Goal: Check status: Check status

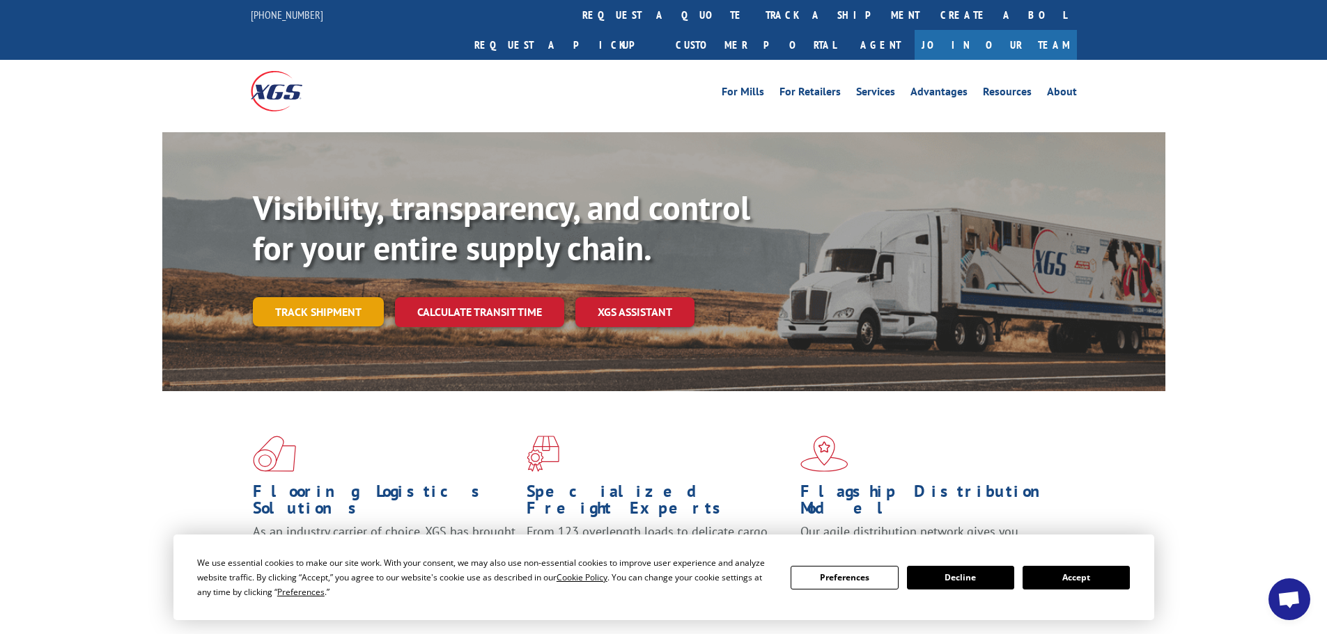
click at [314, 297] on link "Track shipment" at bounding box center [318, 311] width 131 height 29
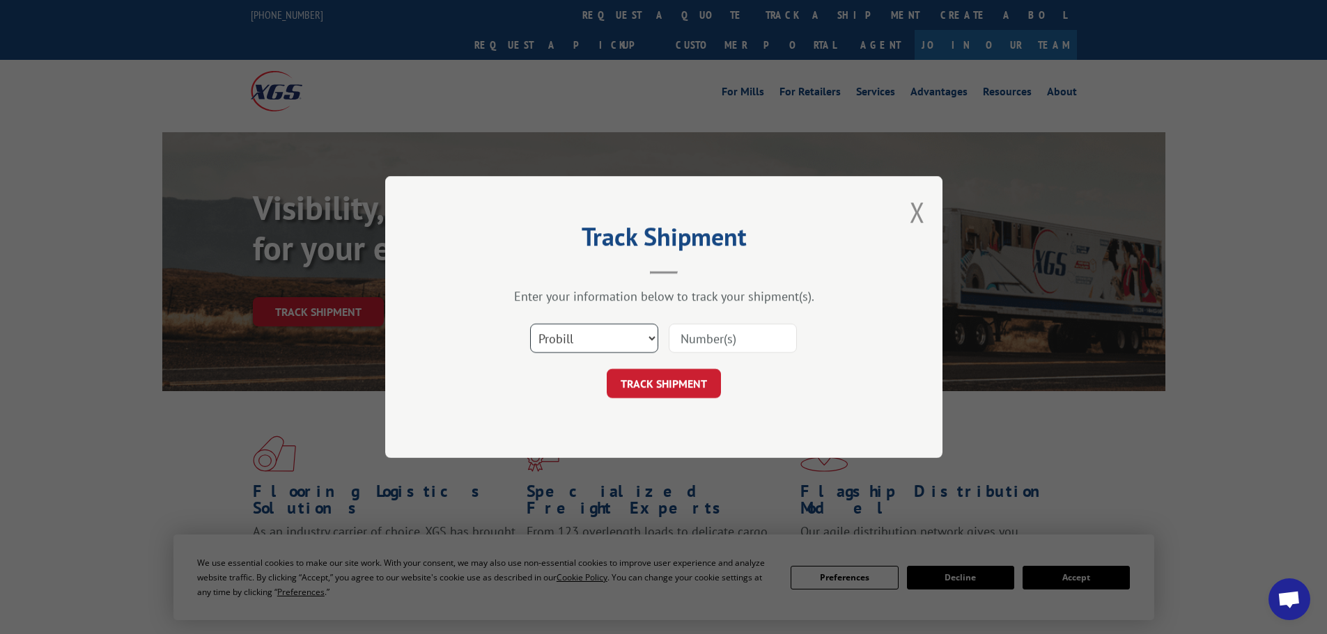
click at [595, 340] on select "Select category... Probill BOL PO" at bounding box center [594, 338] width 128 height 29
select select "bol"
click at [530, 324] on select "Select category... Probill BOL PO" at bounding box center [594, 338] width 128 height 29
paste input "5998550"
type input "5998550"
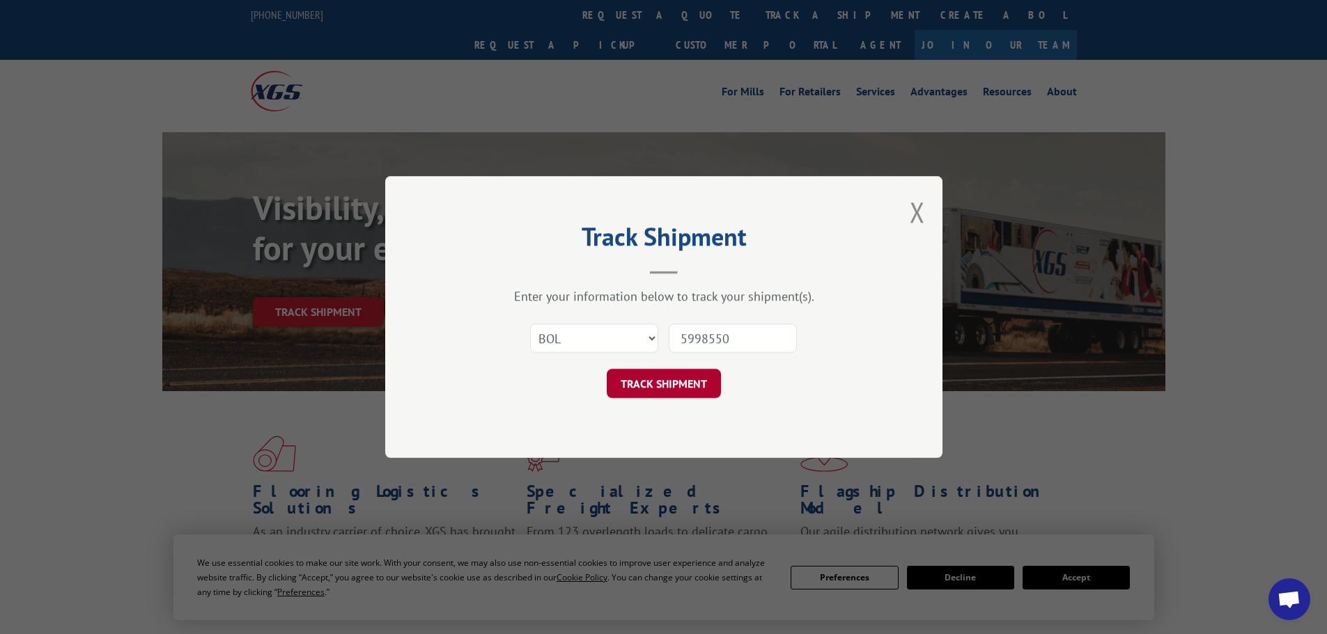
click at [637, 383] on button "TRACK SHIPMENT" at bounding box center [664, 383] width 114 height 29
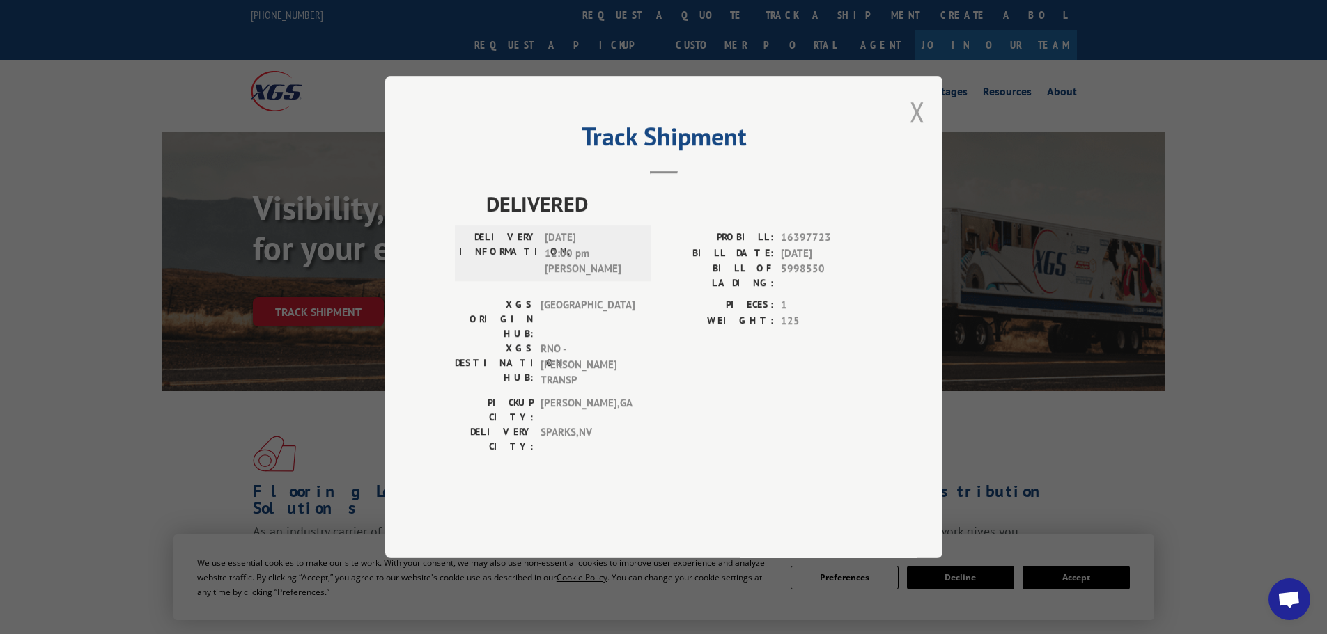
click at [914, 130] on button "Close modal" at bounding box center [917, 111] width 15 height 37
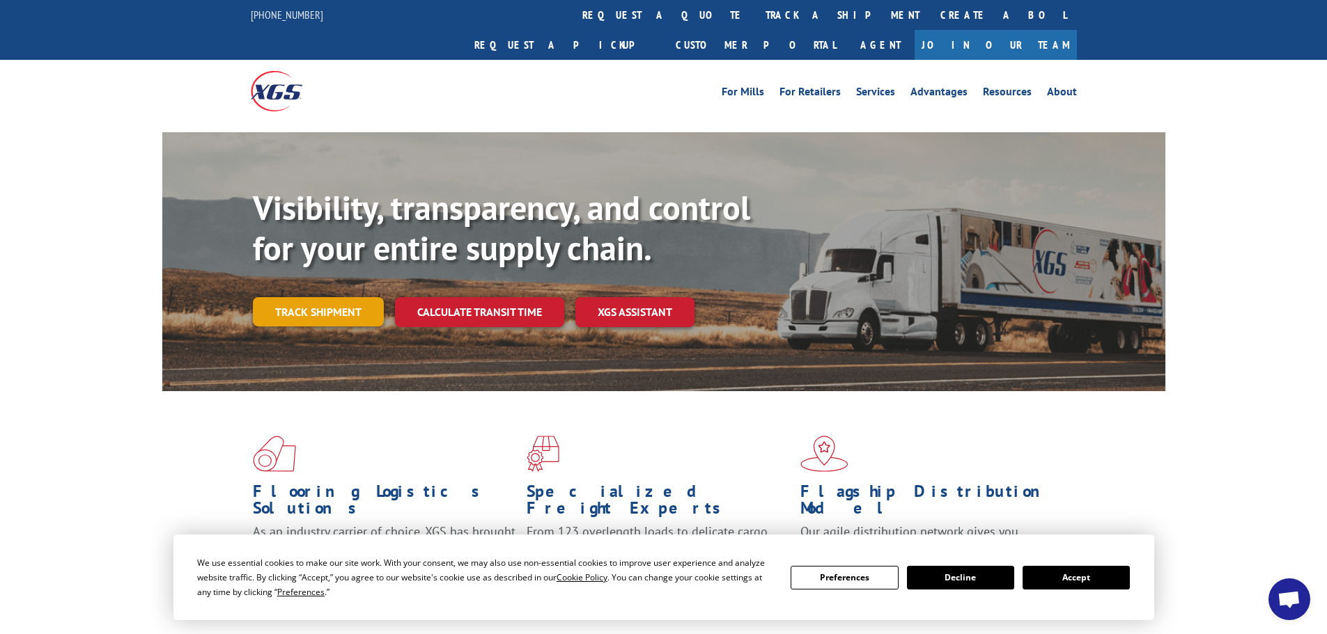
click at [302, 297] on link "Track shipment" at bounding box center [318, 311] width 131 height 29
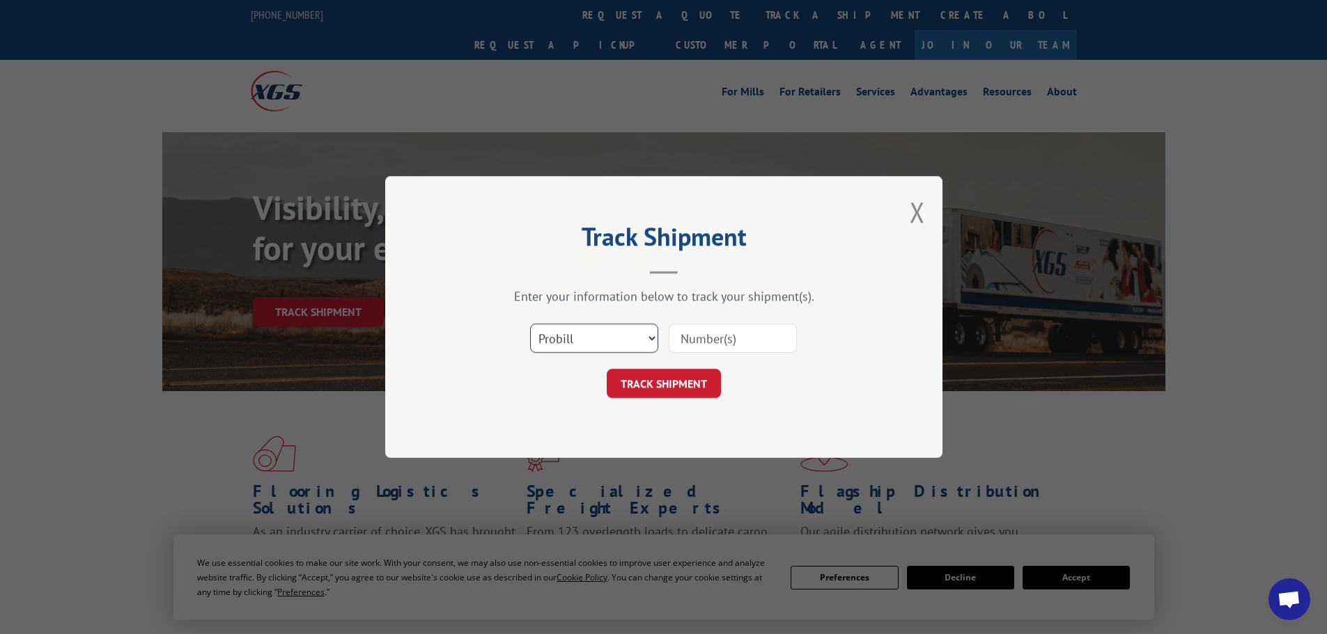
click at [571, 341] on select "Select category... Probill BOL PO" at bounding box center [594, 338] width 128 height 29
select select "bol"
click at [530, 324] on select "Select category... Probill BOL PO" at bounding box center [594, 338] width 128 height 29
click at [699, 337] on input at bounding box center [733, 338] width 128 height 29
paste input "5996875"
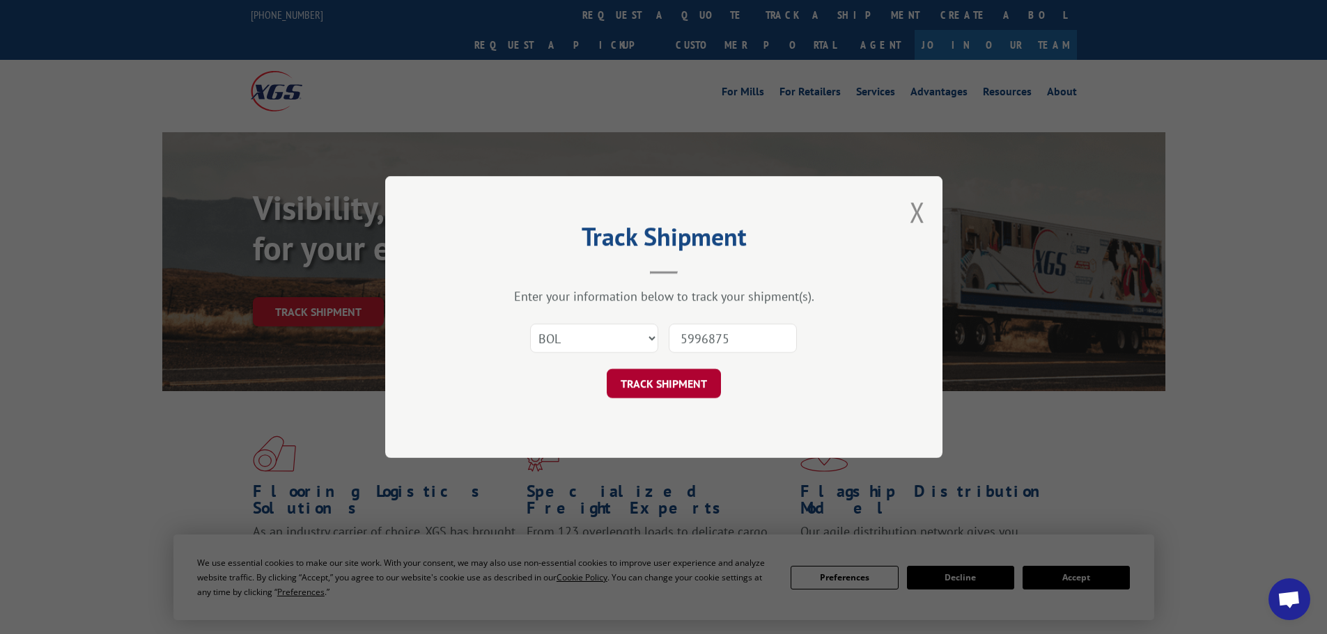
type input "5996875"
click at [664, 384] on button "TRACK SHIPMENT" at bounding box center [664, 383] width 114 height 29
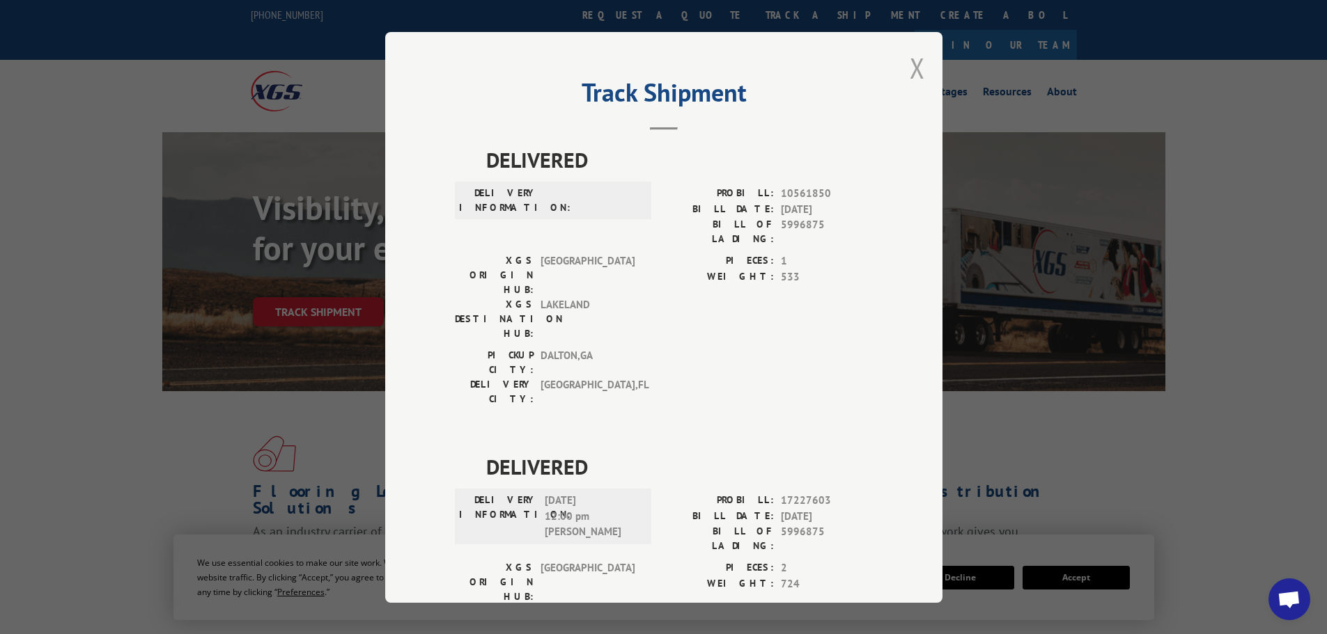
click at [912, 68] on button "Close modal" at bounding box center [917, 67] width 15 height 37
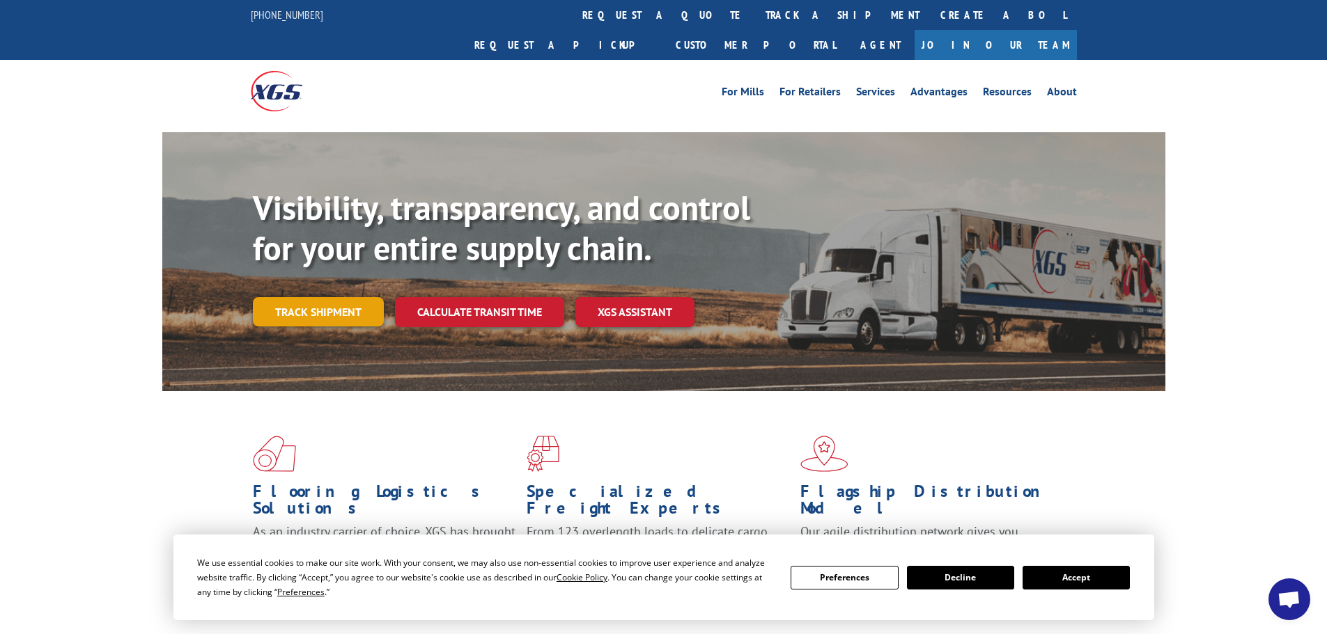
click at [326, 297] on link "Track shipment" at bounding box center [318, 311] width 131 height 29
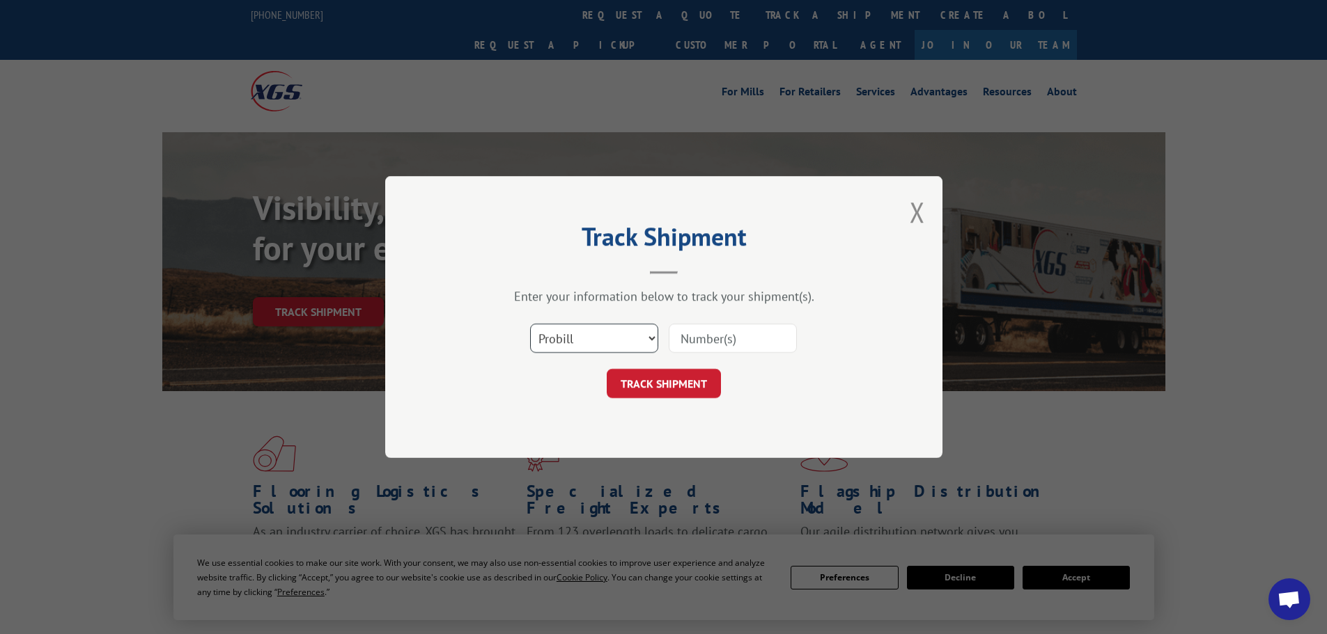
click at [565, 337] on select "Select category... Probill BOL PO" at bounding box center [594, 338] width 128 height 29
select select "bol"
click at [530, 324] on select "Select category... Probill BOL PO" at bounding box center [594, 338] width 128 height 29
click at [685, 339] on input at bounding box center [733, 338] width 128 height 29
paste input "5106052"
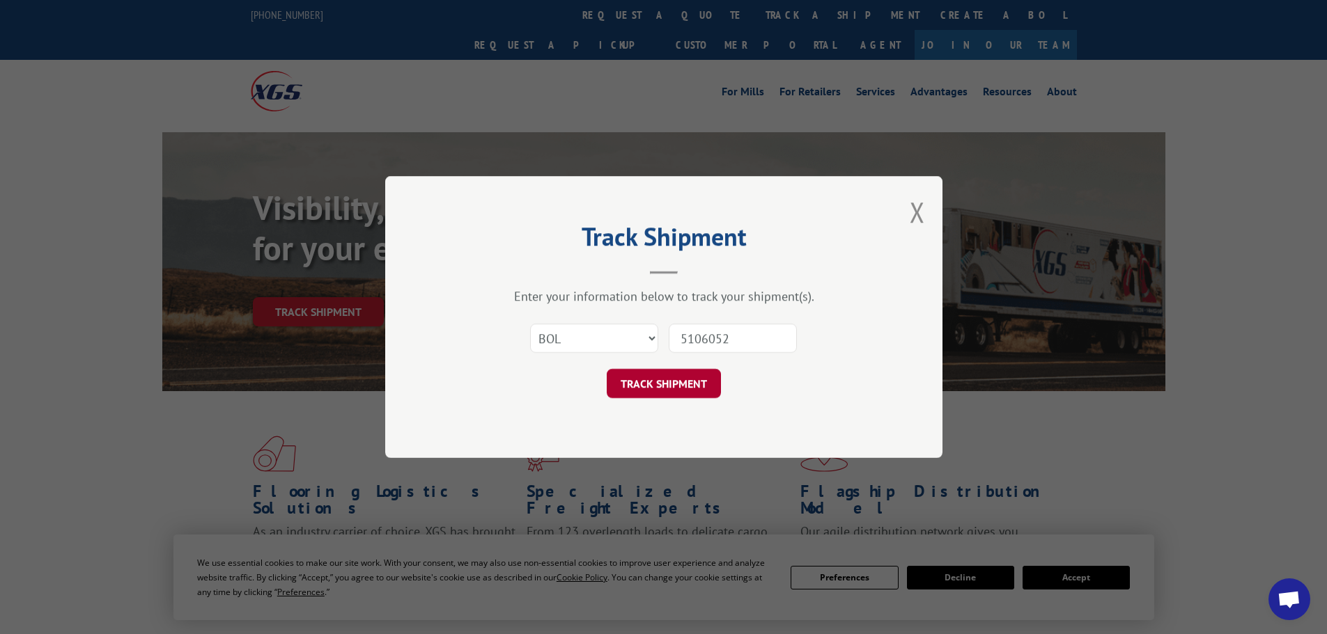
type input "5106052"
click at [643, 387] on button "TRACK SHIPMENT" at bounding box center [664, 383] width 114 height 29
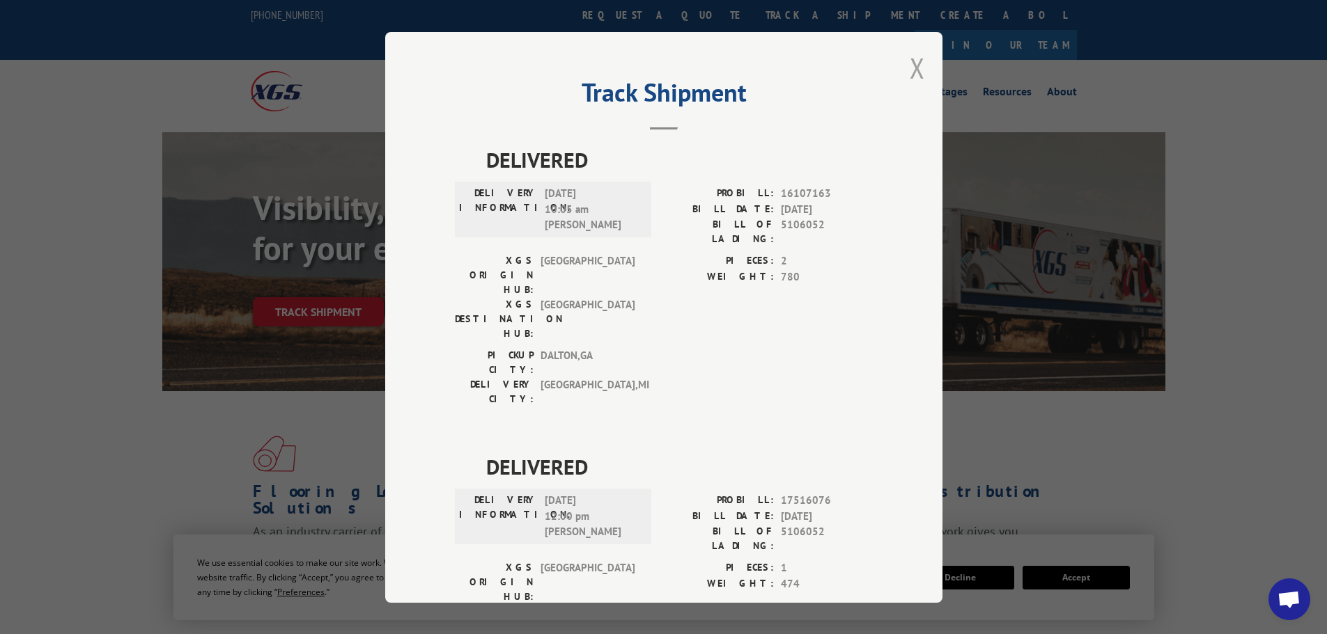
click at [911, 68] on button "Close modal" at bounding box center [917, 67] width 15 height 37
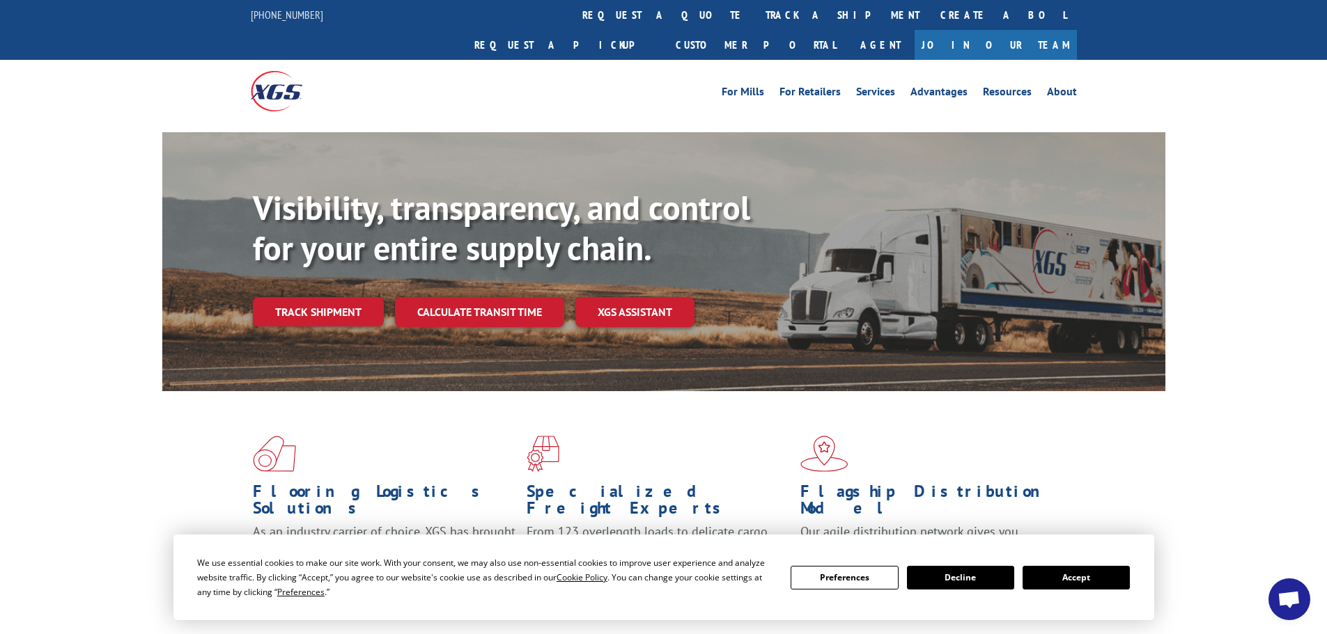
click at [1061, 573] on button "Accept" at bounding box center [1075, 578] width 107 height 24
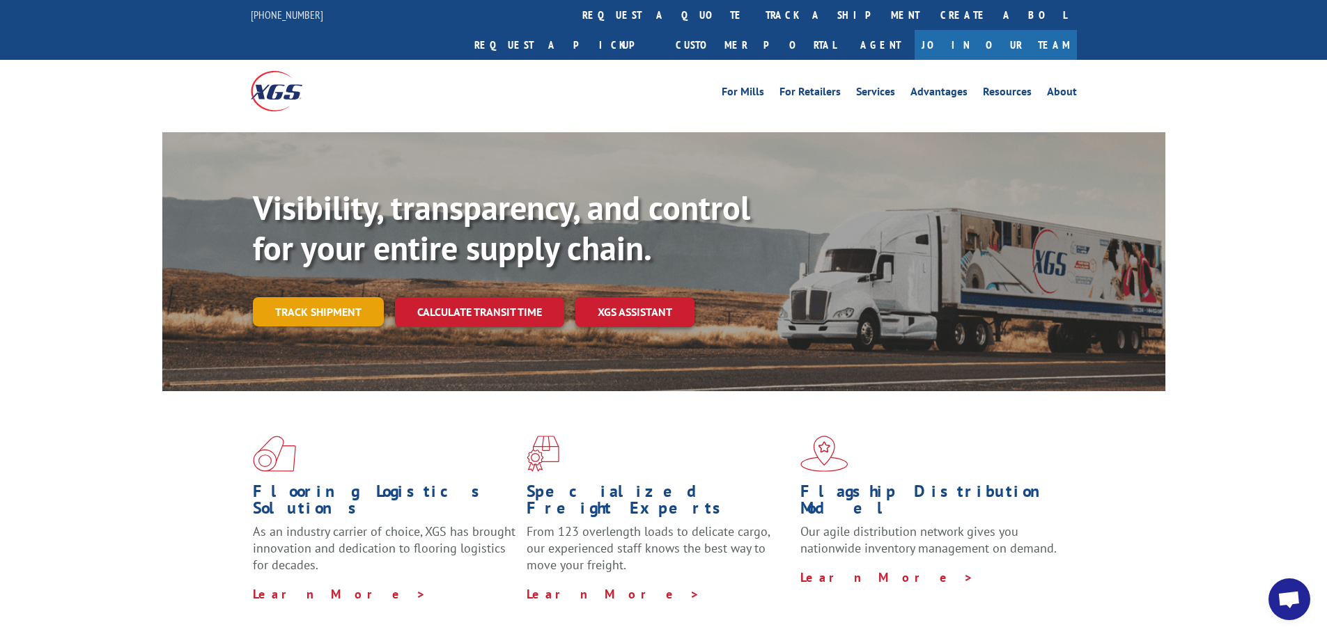
click at [328, 297] on link "Track shipment" at bounding box center [318, 311] width 131 height 29
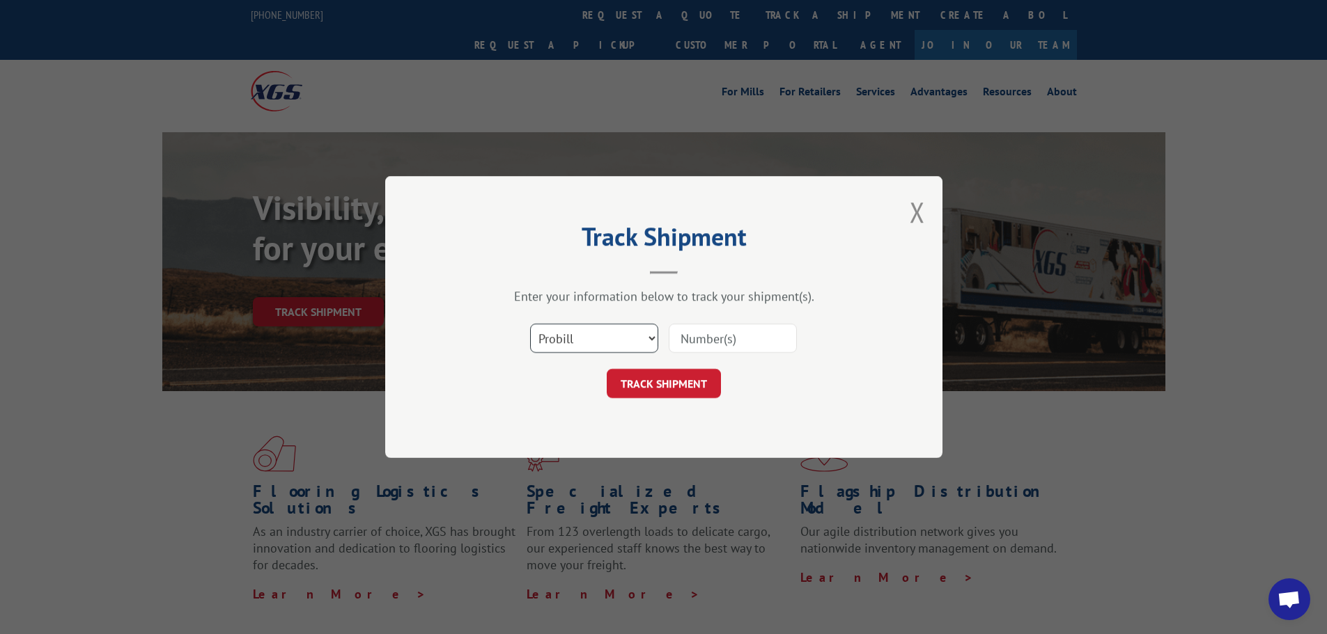
click at [607, 341] on select "Select category... Probill BOL PO" at bounding box center [594, 338] width 128 height 29
select select "bol"
click at [530, 324] on select "Select category... Probill BOL PO" at bounding box center [594, 338] width 128 height 29
click at [704, 339] on input at bounding box center [733, 338] width 128 height 29
paste input "442652"
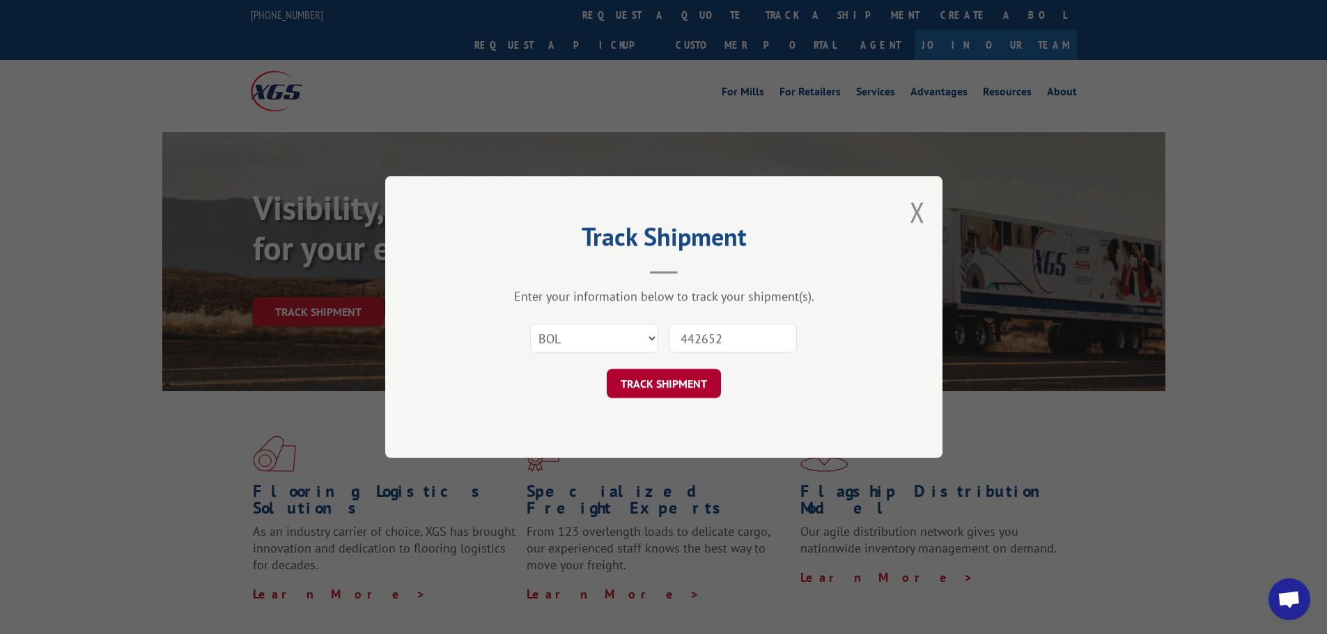
type input "442652"
click at [652, 384] on button "TRACK SHIPMENT" at bounding box center [664, 383] width 114 height 29
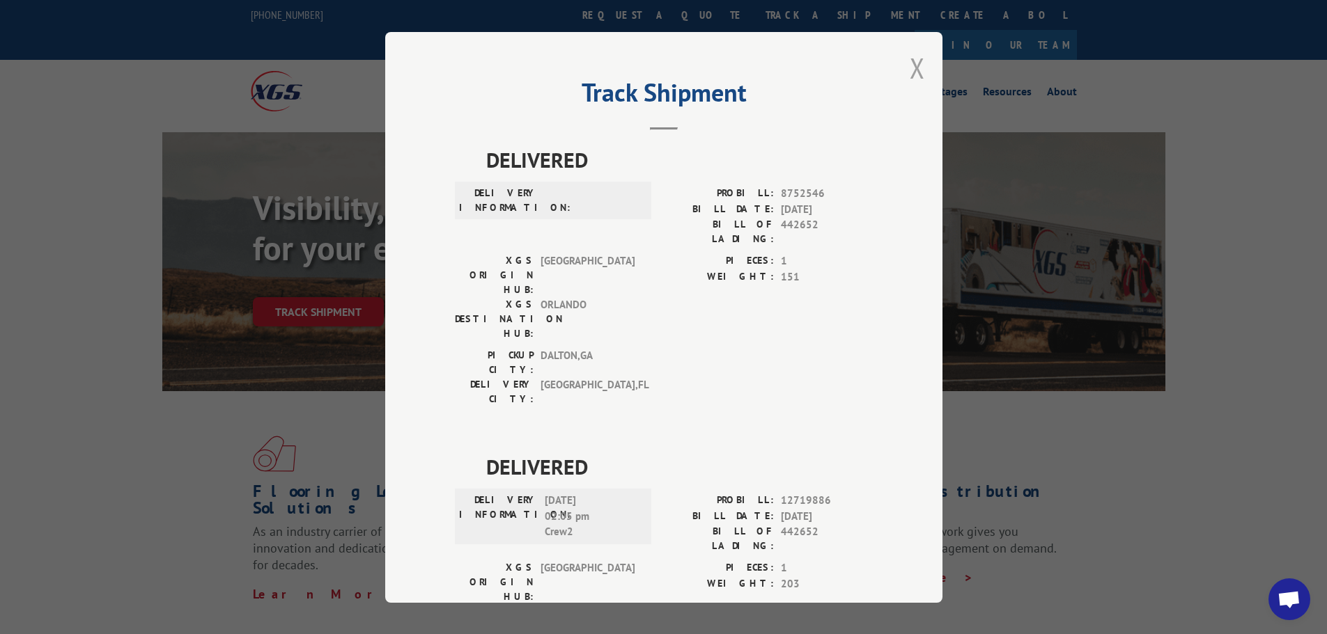
click at [911, 72] on button "Close modal" at bounding box center [917, 67] width 15 height 37
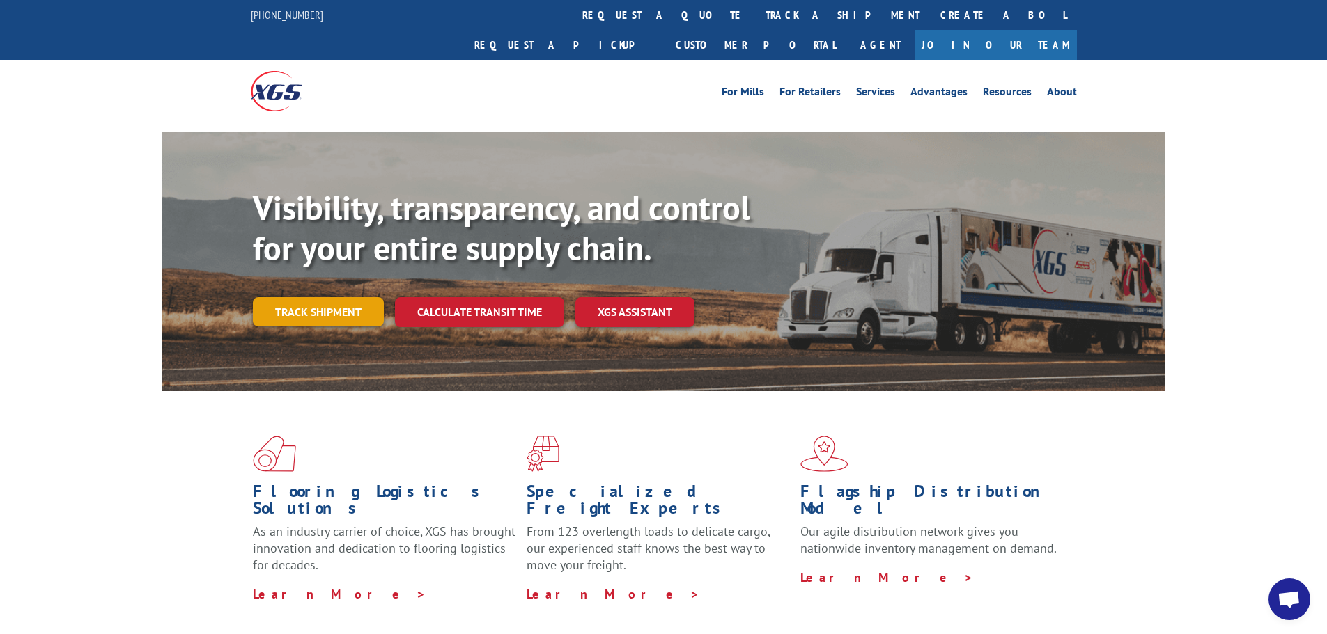
click at [314, 297] on link "Track shipment" at bounding box center [318, 311] width 131 height 29
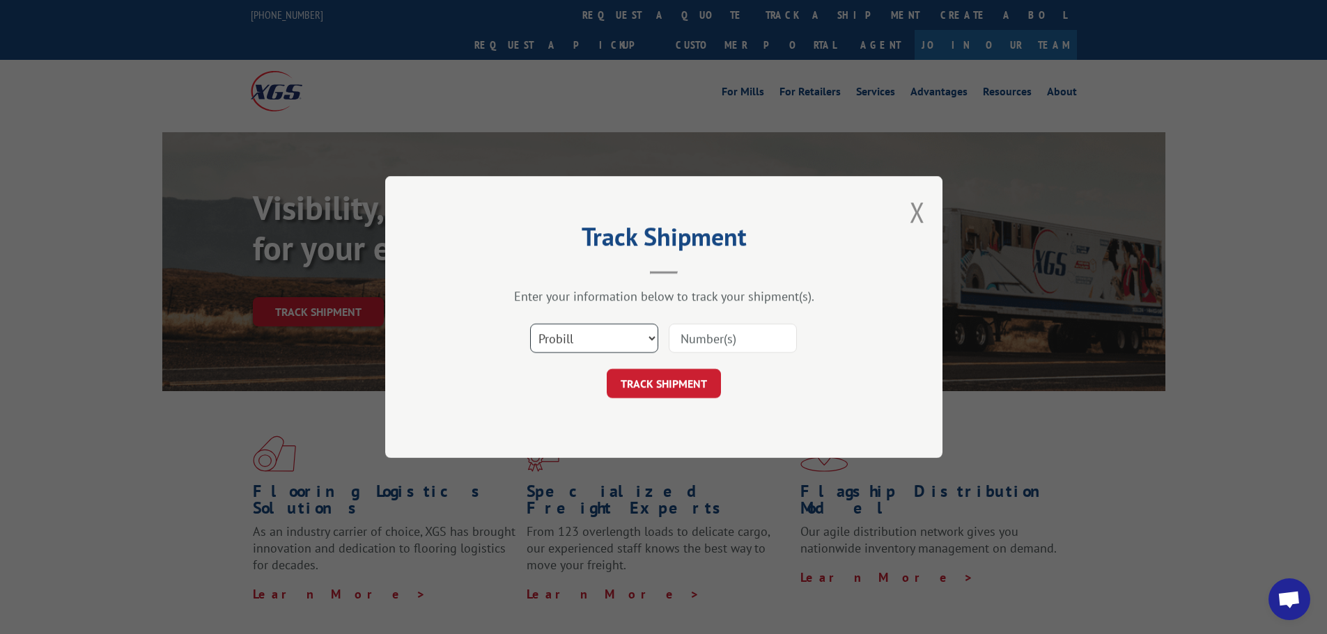
click at [566, 337] on select "Select category... Probill BOL PO" at bounding box center [594, 338] width 128 height 29
select select "bol"
click at [530, 324] on select "Select category... Probill BOL PO" at bounding box center [594, 338] width 128 height 29
click at [698, 341] on input at bounding box center [733, 338] width 128 height 29
paste input "00889690116930491 PRO# - 265561217 S0404"
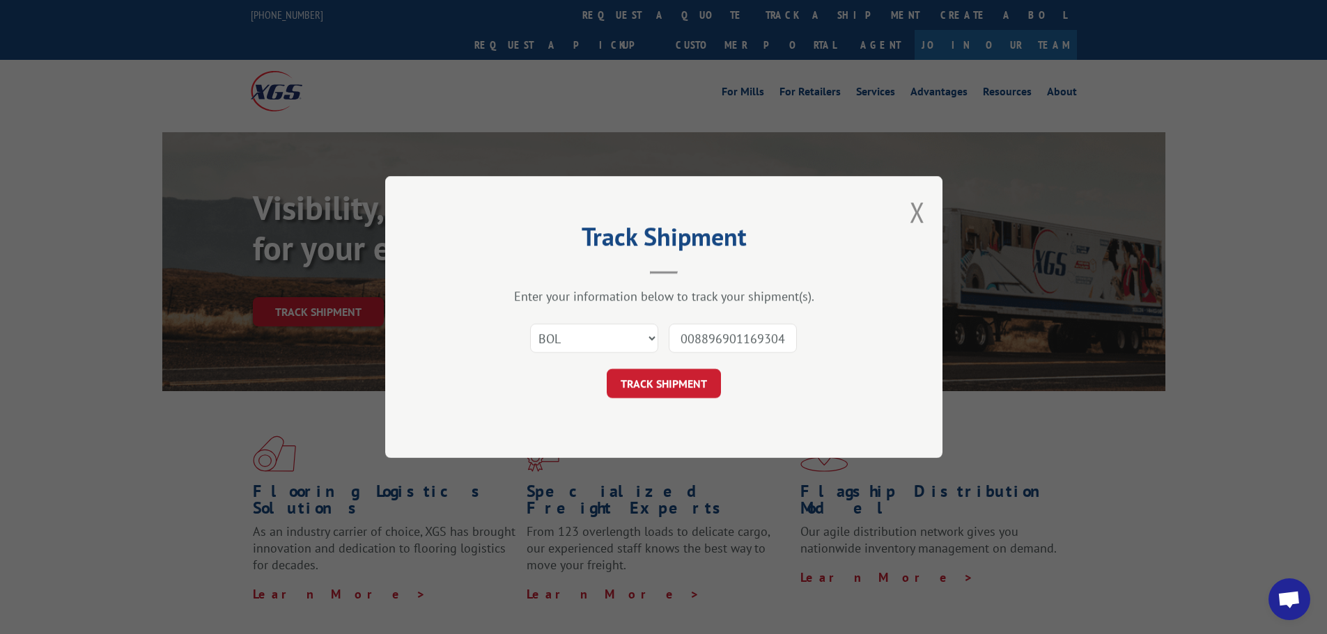
scroll to position [0, 151]
type input "00889690116930491 PRO# - 265561217 S0404"
click at [664, 377] on button "TRACK SHIPMENT" at bounding box center [664, 383] width 114 height 29
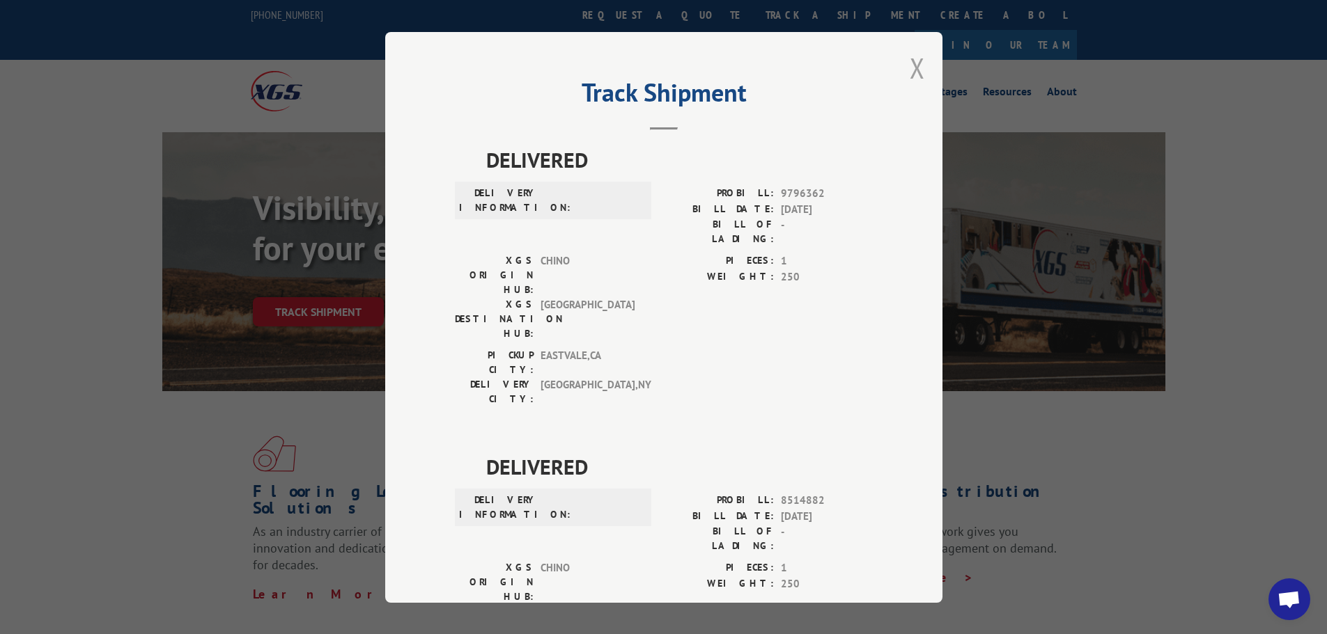
click at [914, 65] on button "Close modal" at bounding box center [917, 67] width 15 height 37
